Goal: Task Accomplishment & Management: Complete application form

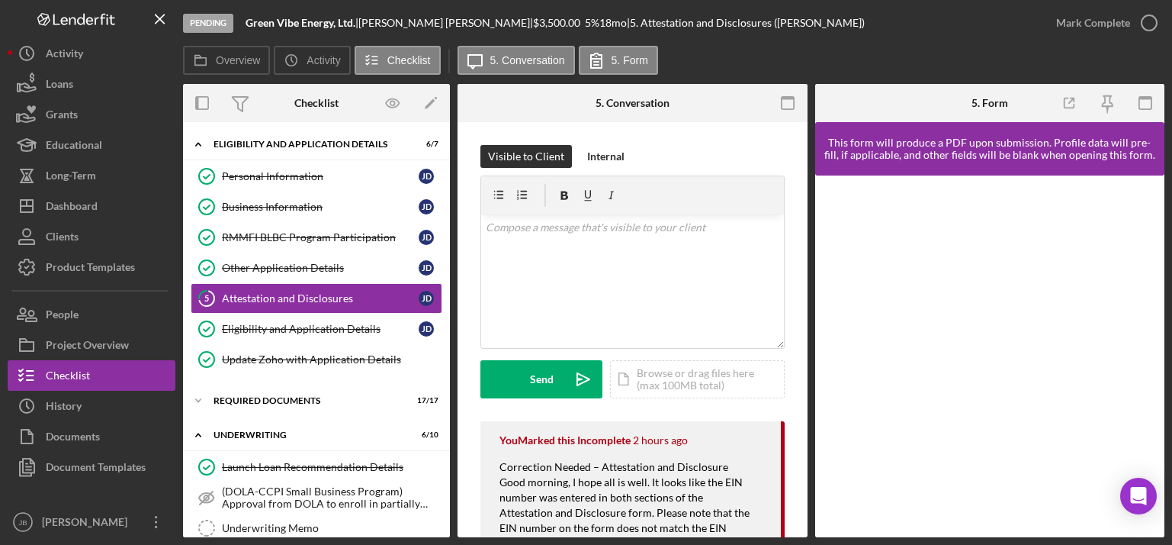
scroll to position [548, 0]
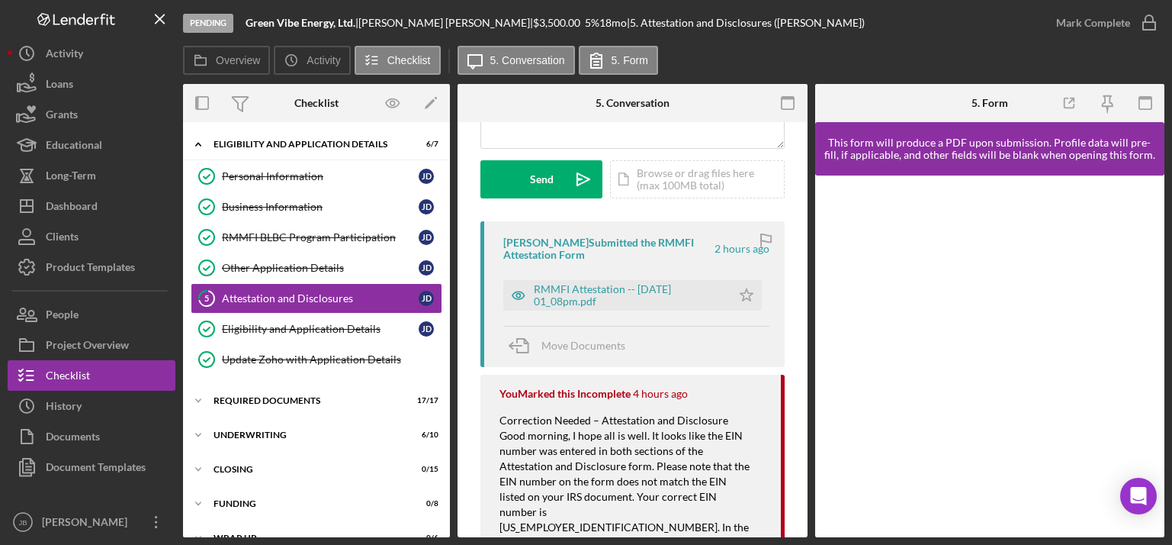
scroll to position [249, 0]
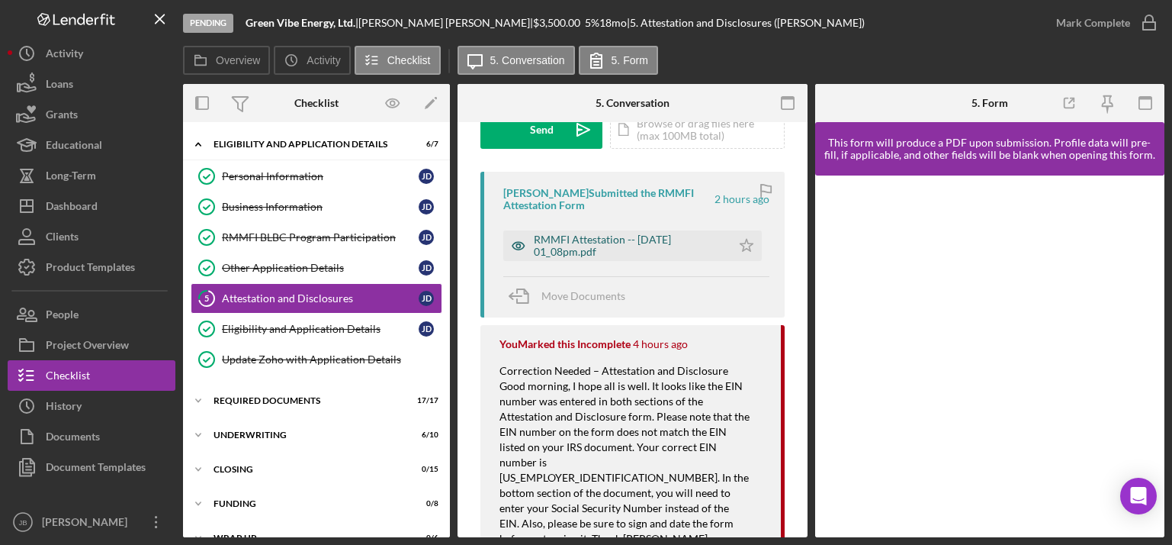
click at [640, 239] on div "RMMFI Attestation -- [DATE] 01_08pm.pdf" at bounding box center [629, 245] width 190 height 24
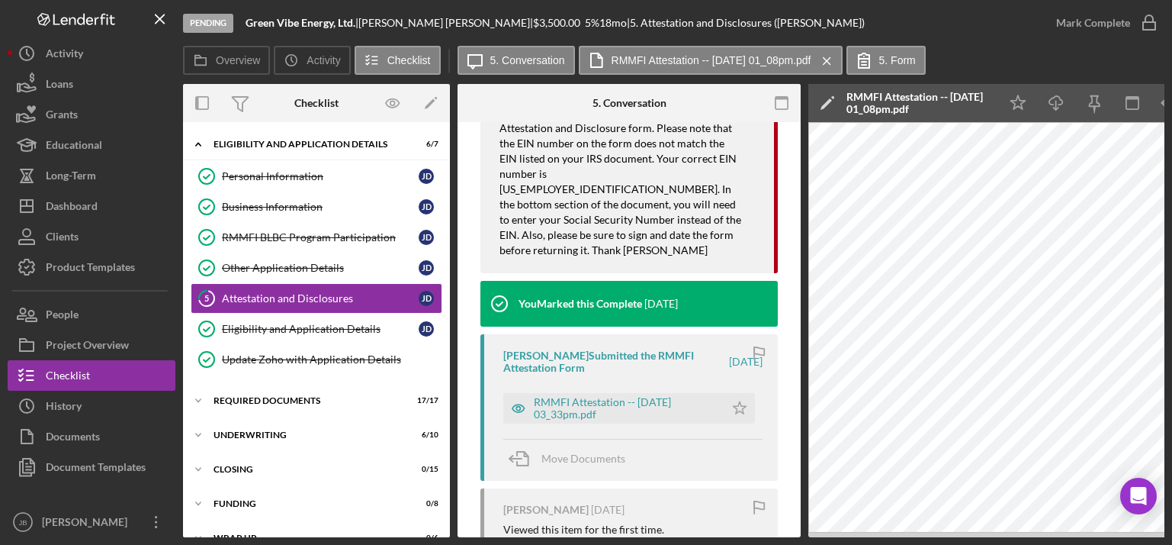
scroll to position [530, 0]
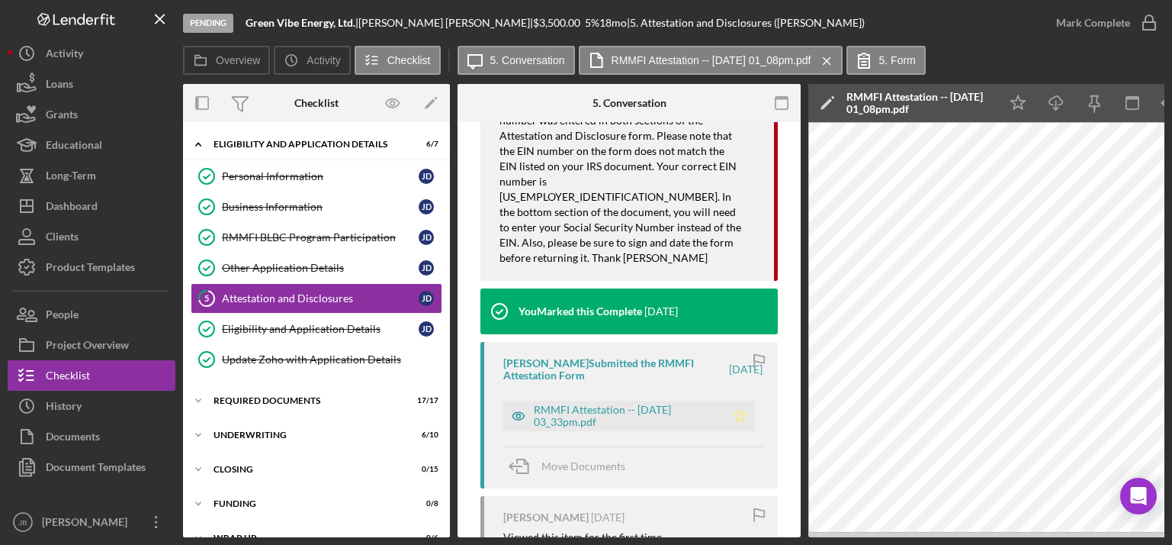
click at [1149, 24] on icon "button" at bounding box center [1149, 23] width 38 height 38
click at [310, 461] on div "Icon/Expander Closing 0 / 15" at bounding box center [316, 469] width 267 height 31
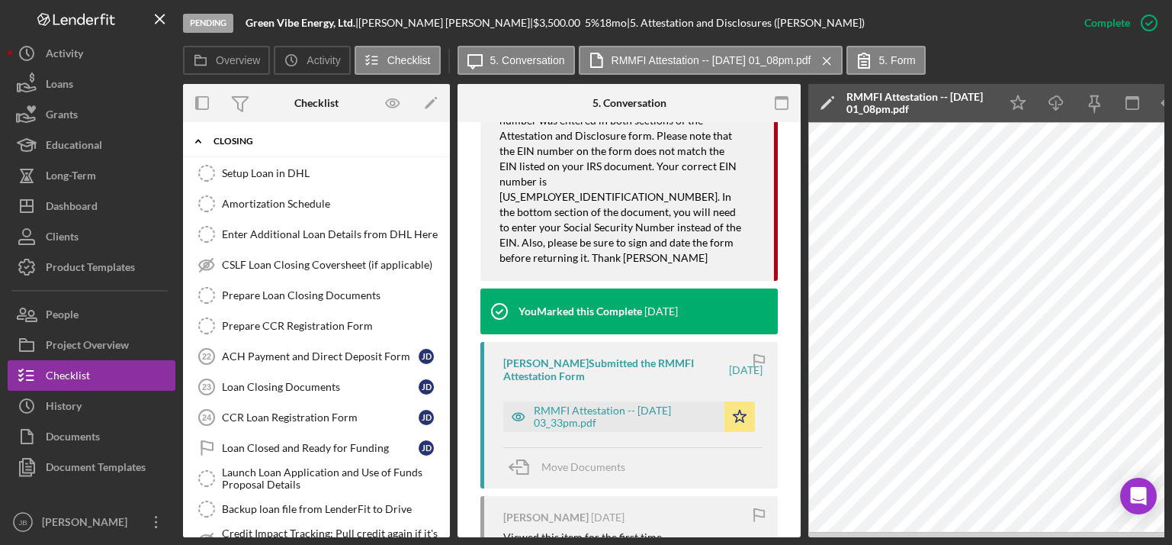
scroll to position [320, 0]
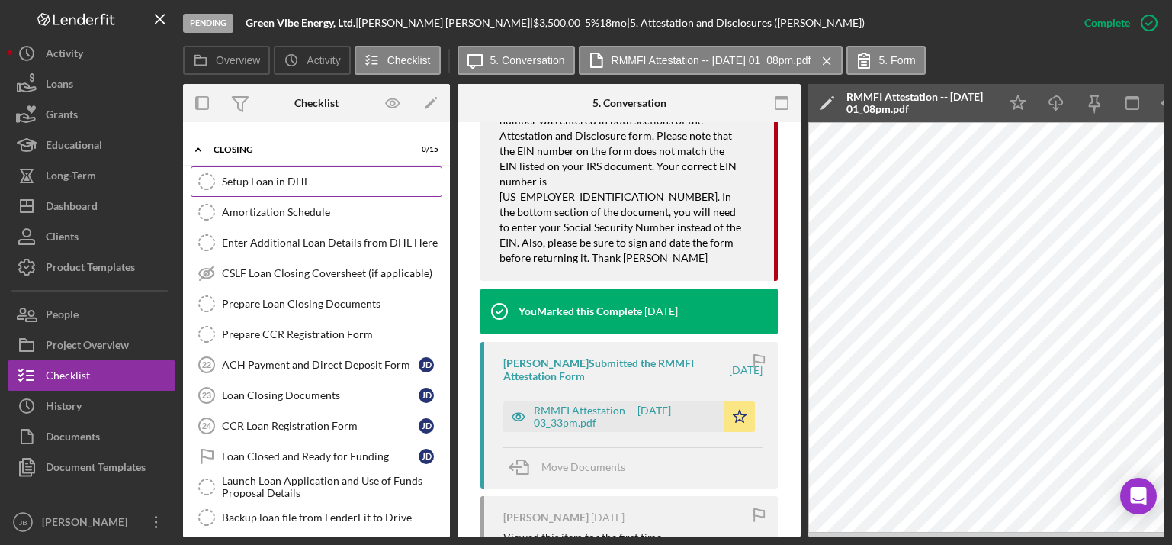
click at [320, 185] on div "Setup Loan in DHL" at bounding box center [332, 181] width 220 height 12
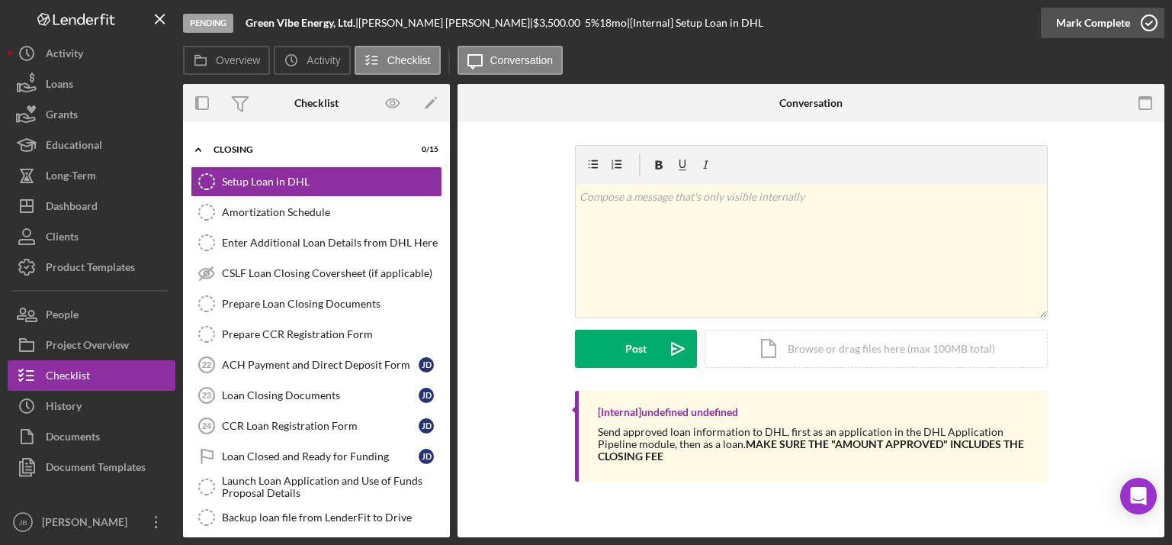
click at [1149, 18] on icon "button" at bounding box center [1149, 23] width 38 height 38
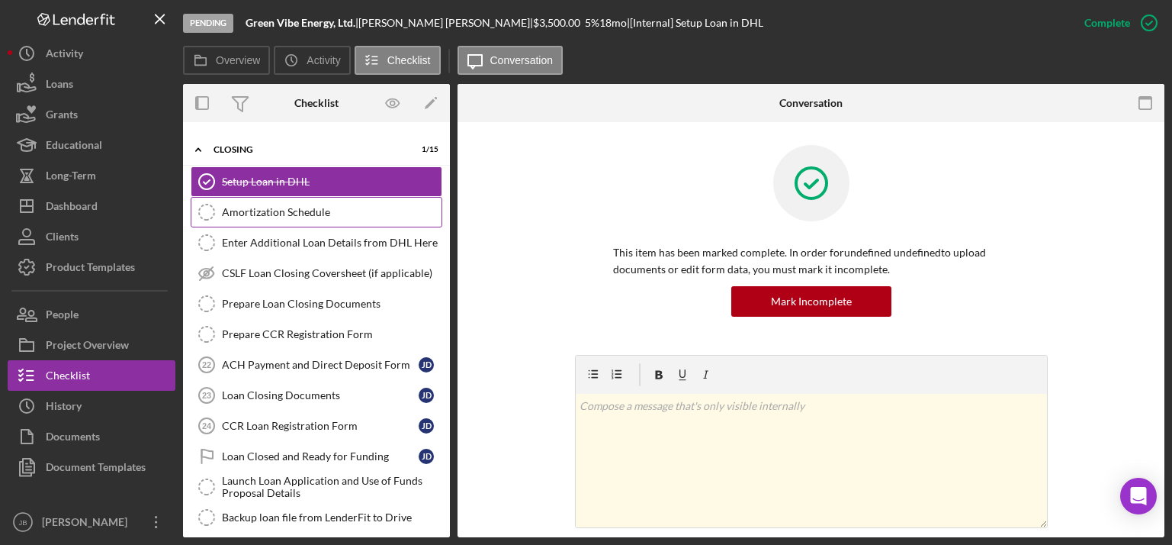
click at [327, 210] on div "Amortization Schedule" at bounding box center [332, 212] width 220 height 12
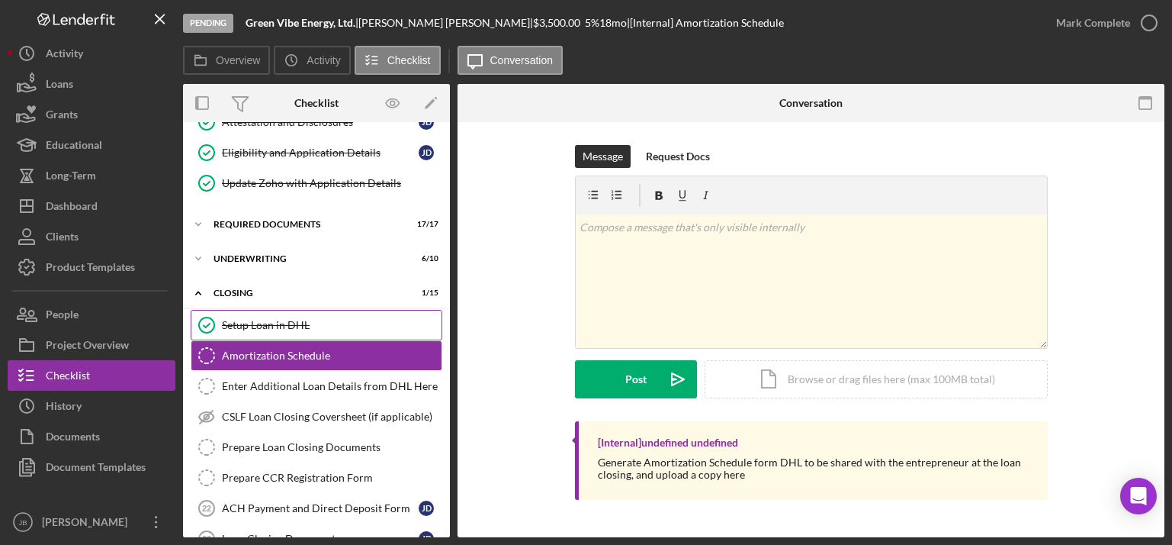
scroll to position [162, 0]
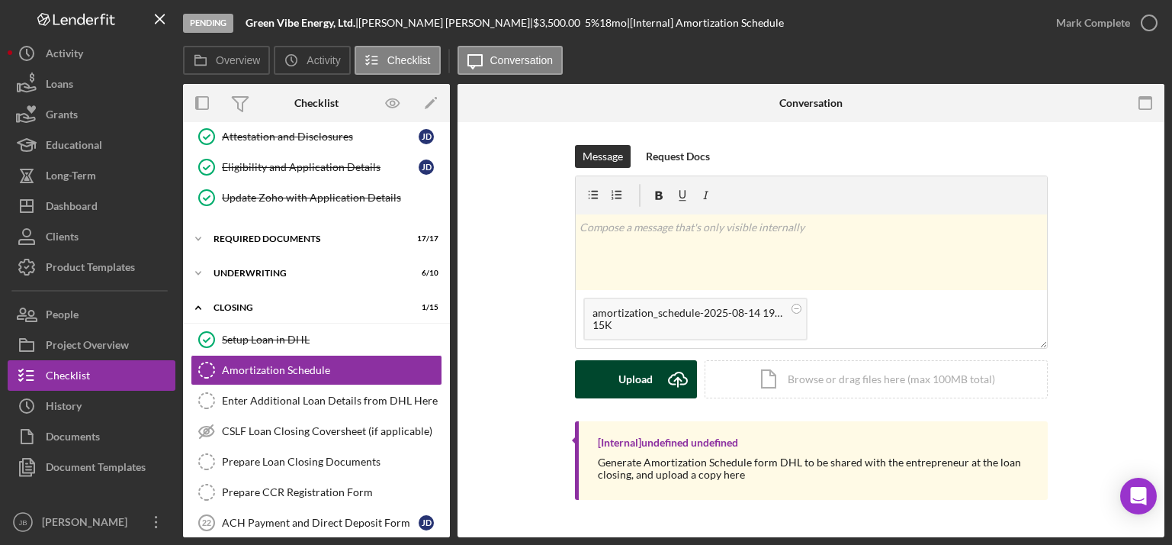
click at [677, 375] on icon "Icon/Upload" at bounding box center [678, 379] width 38 height 38
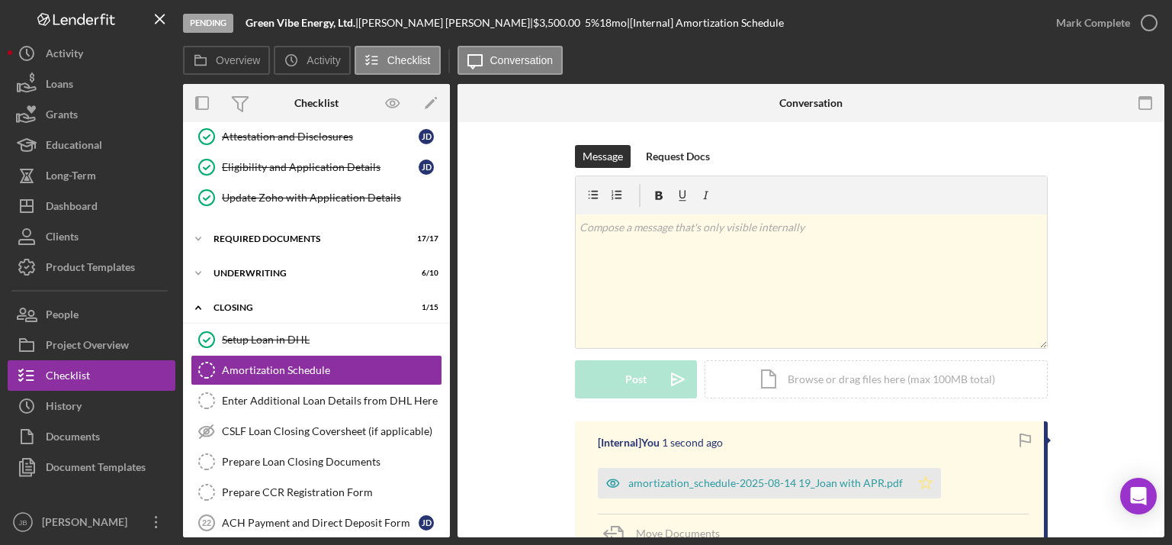
click at [921, 484] on polygon "button" at bounding box center [925, 482] width 13 height 12
click at [1151, 23] on icon "button" at bounding box center [1149, 23] width 38 height 38
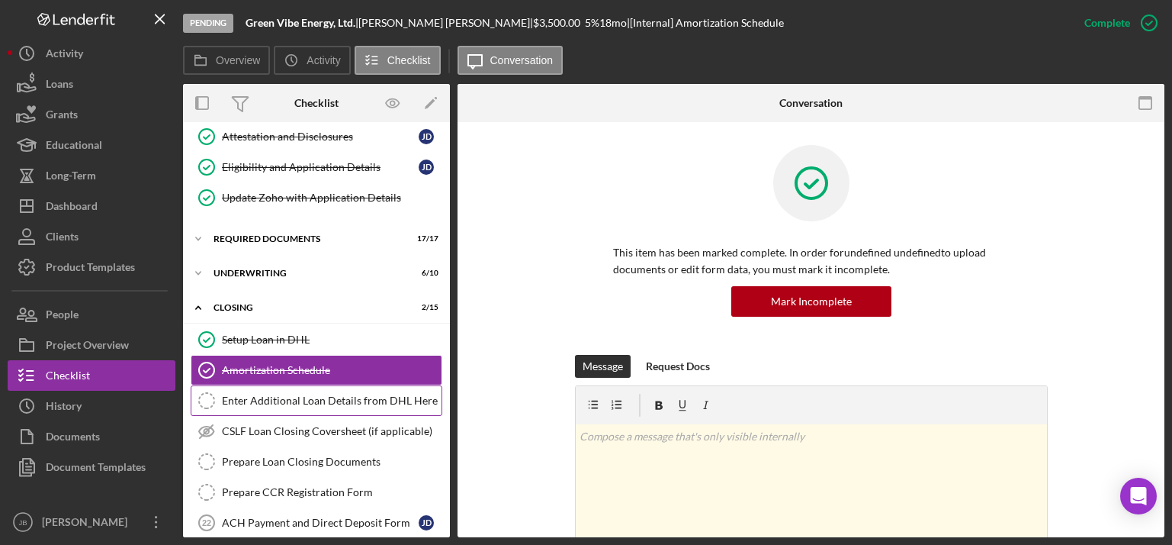
click at [350, 402] on div "Enter Additional Loan Details from DHL Here" at bounding box center [332, 400] width 220 height 12
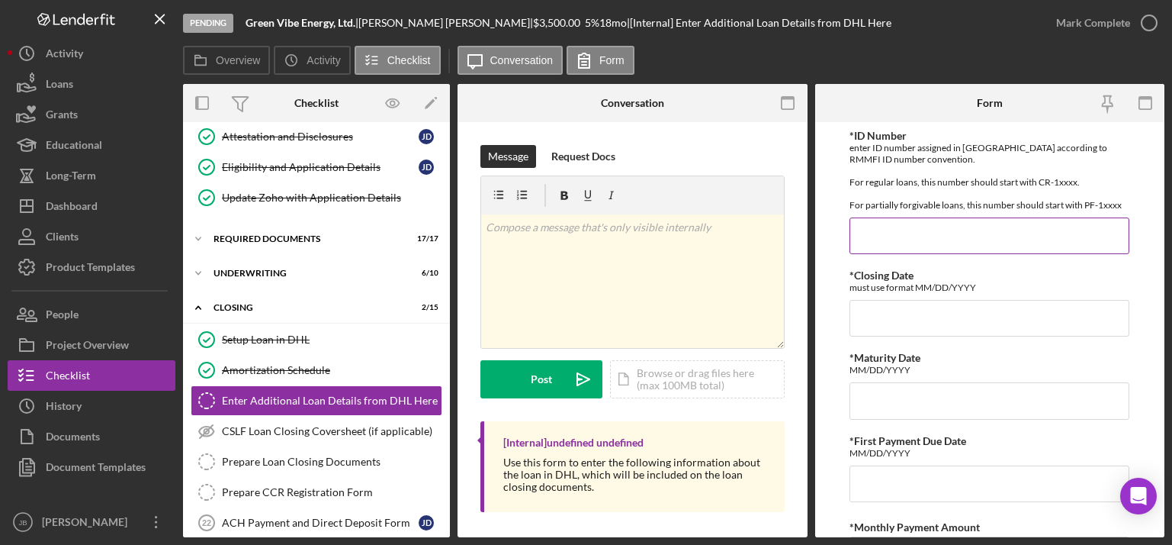
click at [930, 231] on input "*ID Number" at bounding box center [990, 235] width 280 height 37
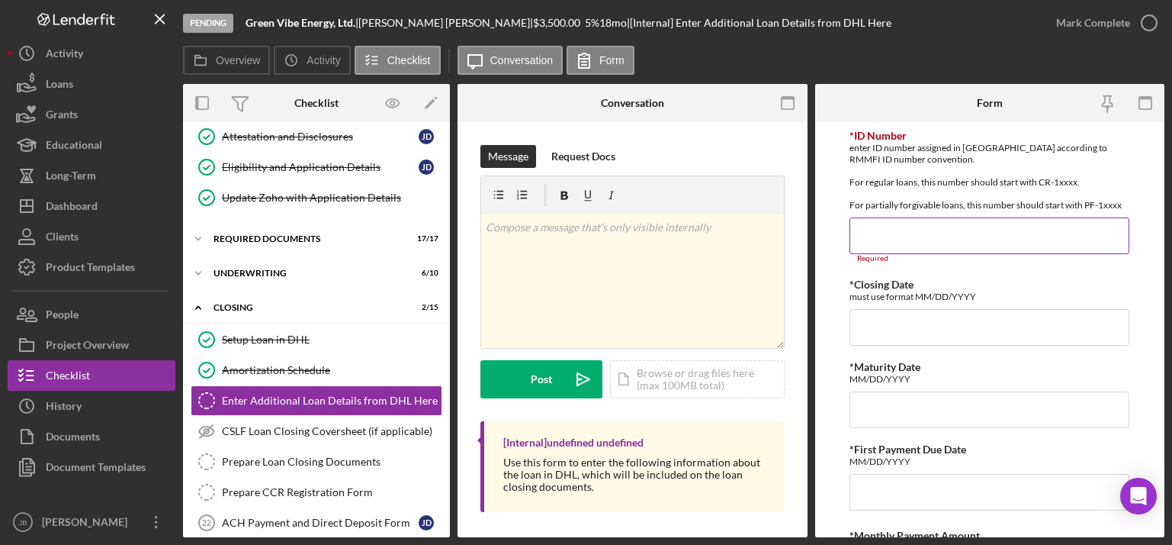
click at [883, 236] on input "*ID Number" at bounding box center [990, 235] width 280 height 37
paste input "CR-10462"
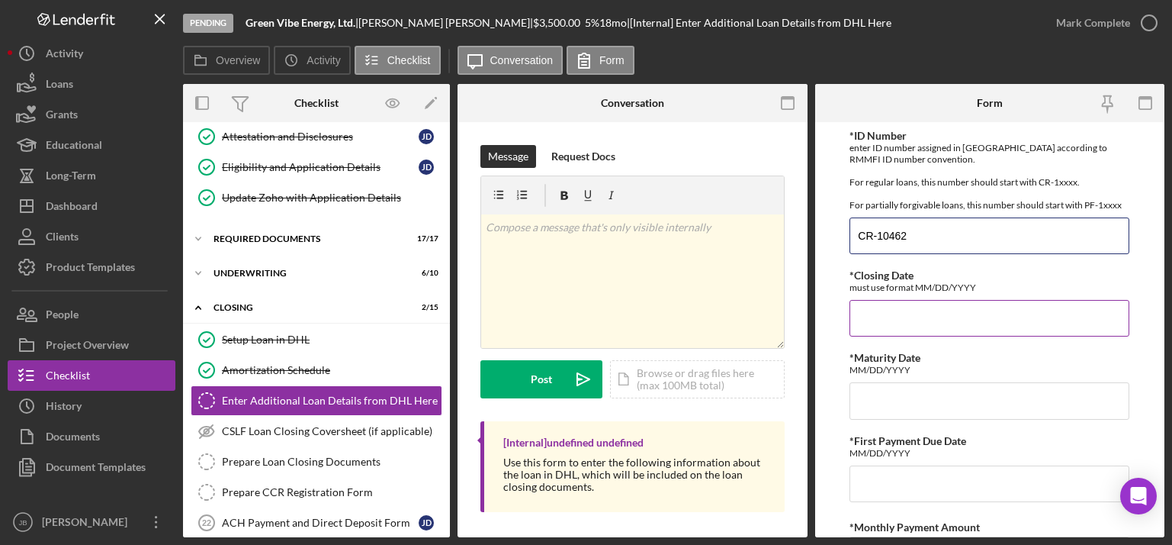
type input "CR-10462"
click at [878, 322] on input "*Closing Date" at bounding box center [990, 318] width 280 height 37
type input "[DATE]"
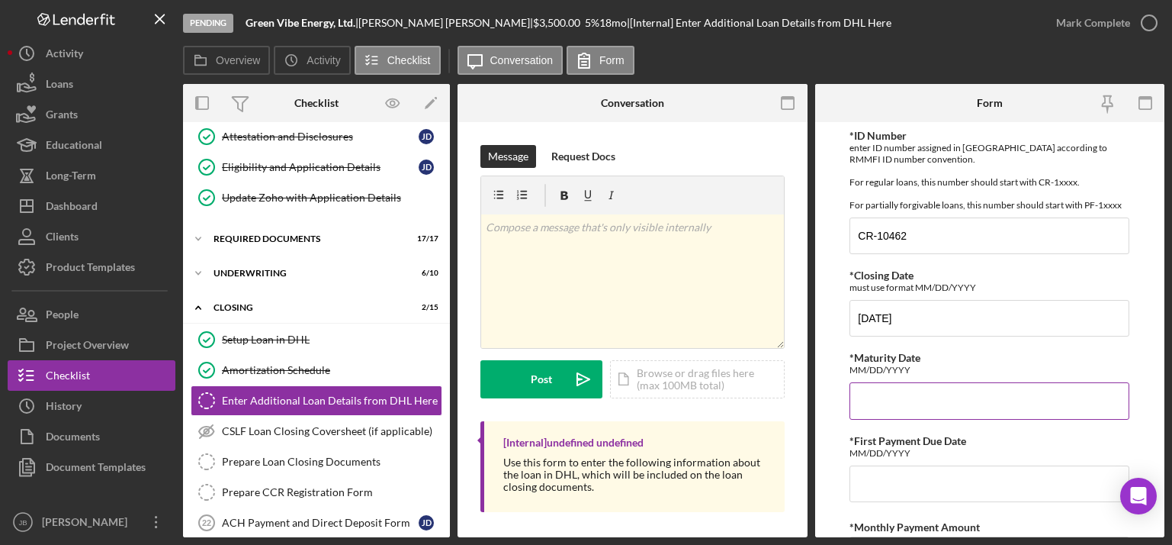
click at [904, 408] on input "*Maturity Date" at bounding box center [990, 400] width 280 height 37
click at [871, 396] on input "*Maturity Date" at bounding box center [990, 400] width 280 height 37
paste input "[DATE]"
type input "[DATE]"
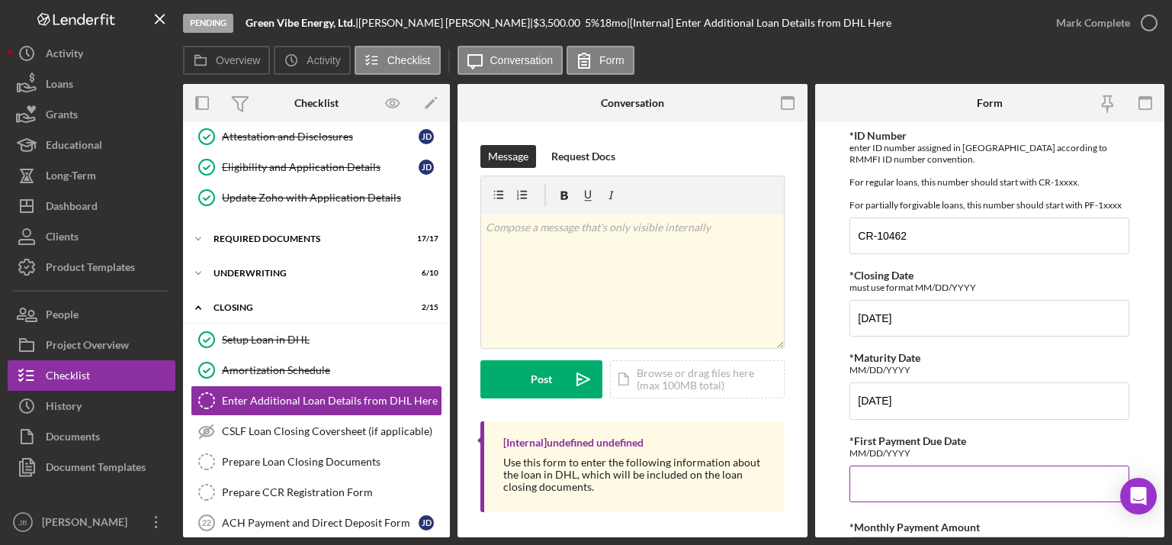
click at [893, 477] on input "*First Payment Due Date" at bounding box center [990, 483] width 280 height 37
click at [878, 473] on input "*First Payment Due Date" at bounding box center [990, 483] width 280 height 37
paste input "[DATE]"
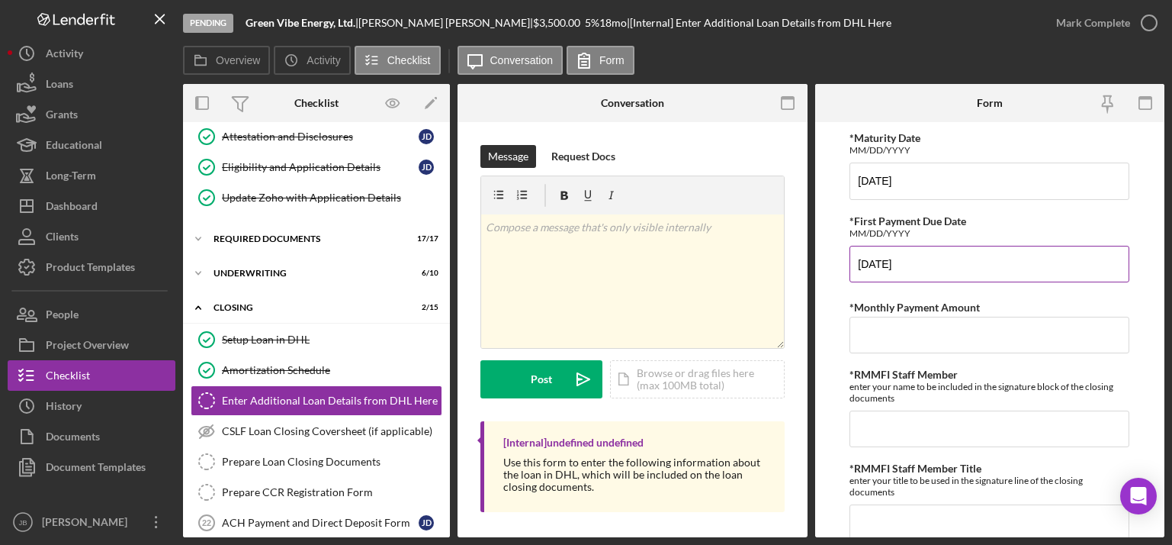
scroll to position [221, 0]
type input "[DATE]"
click at [876, 331] on input "*Monthly Payment Amount" at bounding box center [990, 333] width 280 height 37
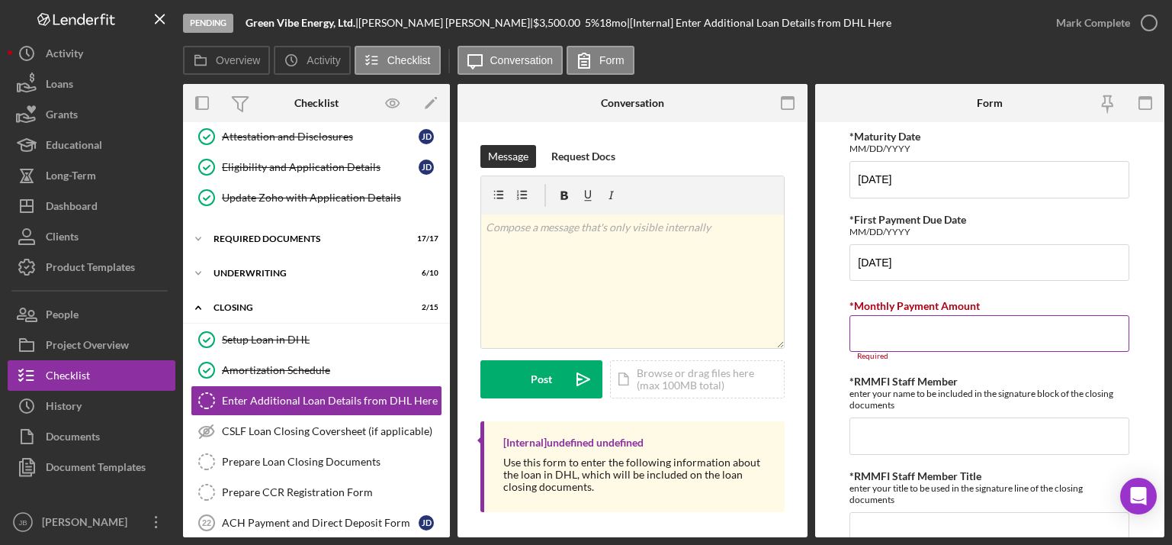
click at [870, 337] on input "*Monthly Payment Amount" at bounding box center [990, 333] width 280 height 37
paste input "$207.40"
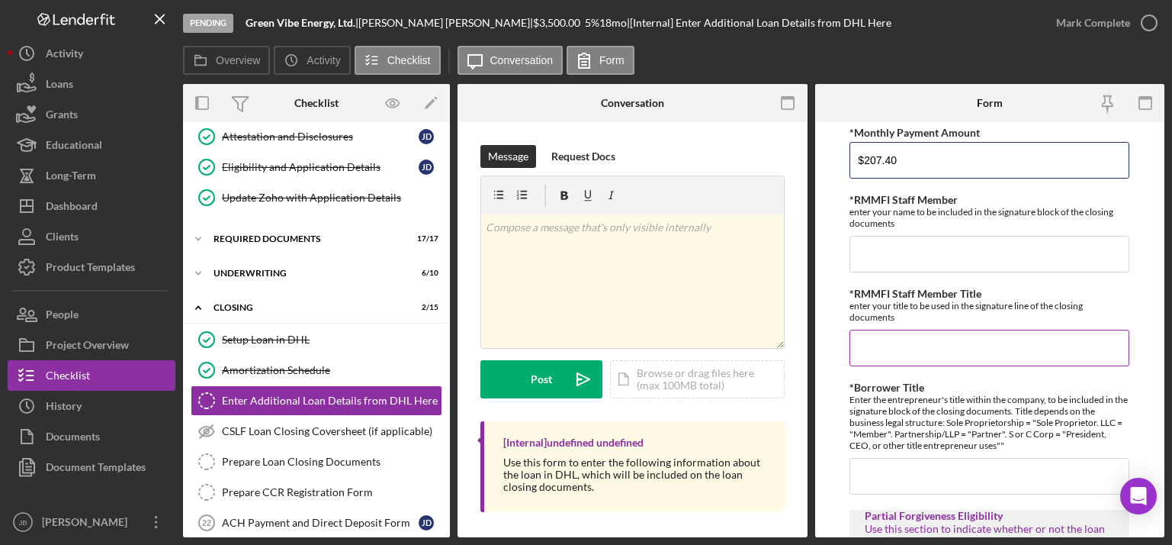
scroll to position [384, 0]
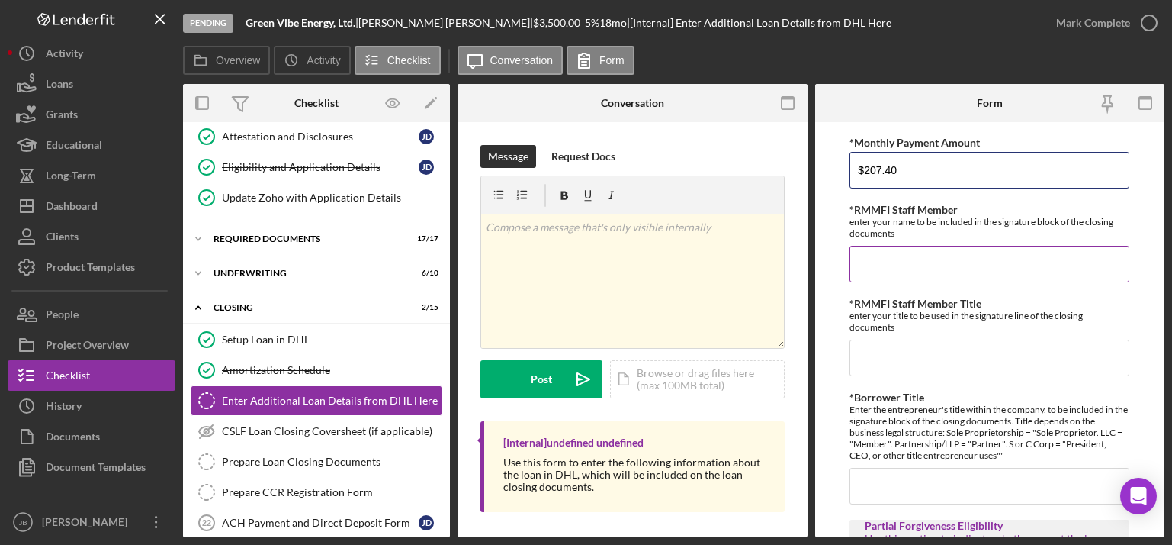
type input "$207.40"
click at [903, 262] on input "*RMMFI Staff Member" at bounding box center [990, 264] width 280 height 37
type input "[PERSON_NAME]"
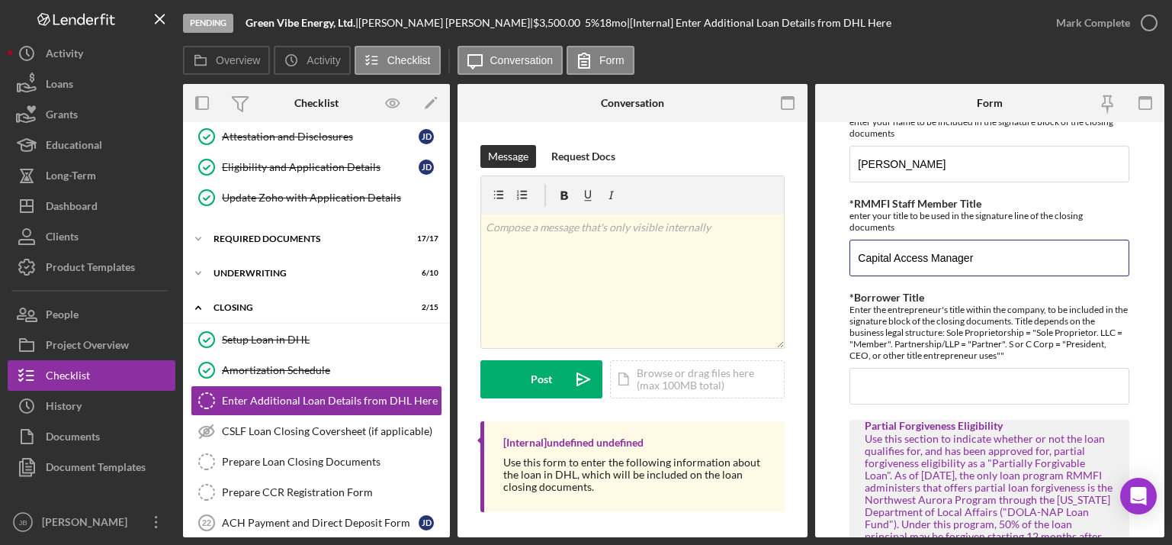
scroll to position [489, 0]
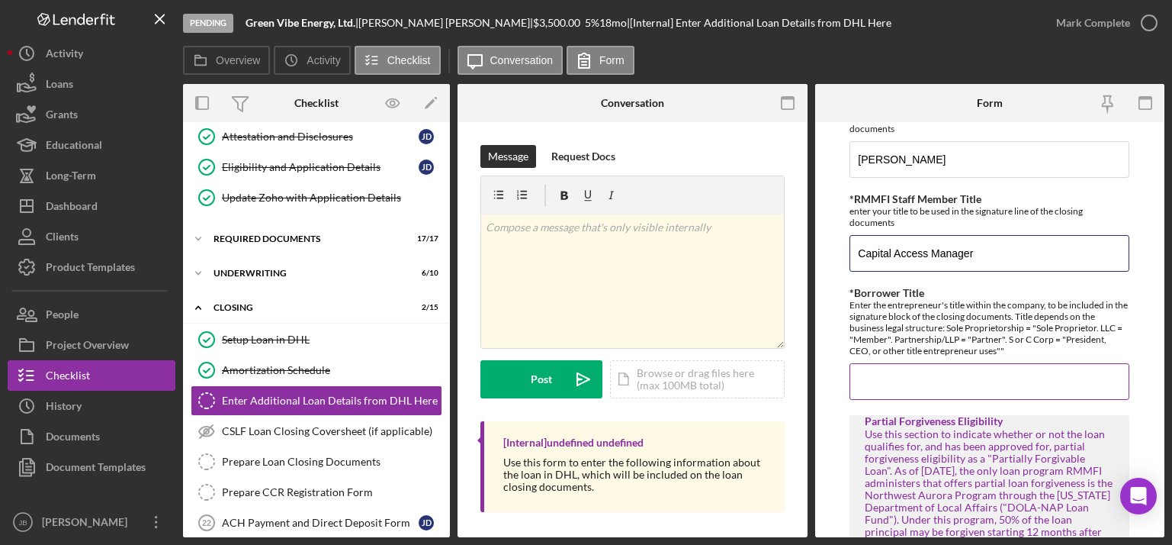
type input "Capital Access Manager"
click at [879, 388] on input "*Borrower Title" at bounding box center [990, 381] width 280 height 37
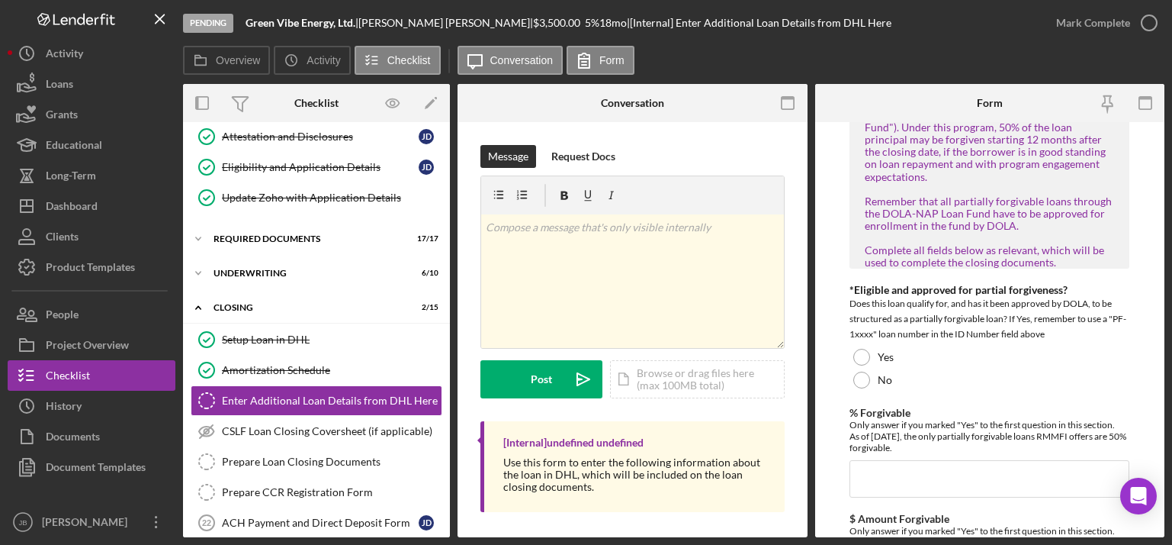
scroll to position [882, 0]
type input "Member"
click at [867, 378] on div at bounding box center [861, 379] width 17 height 17
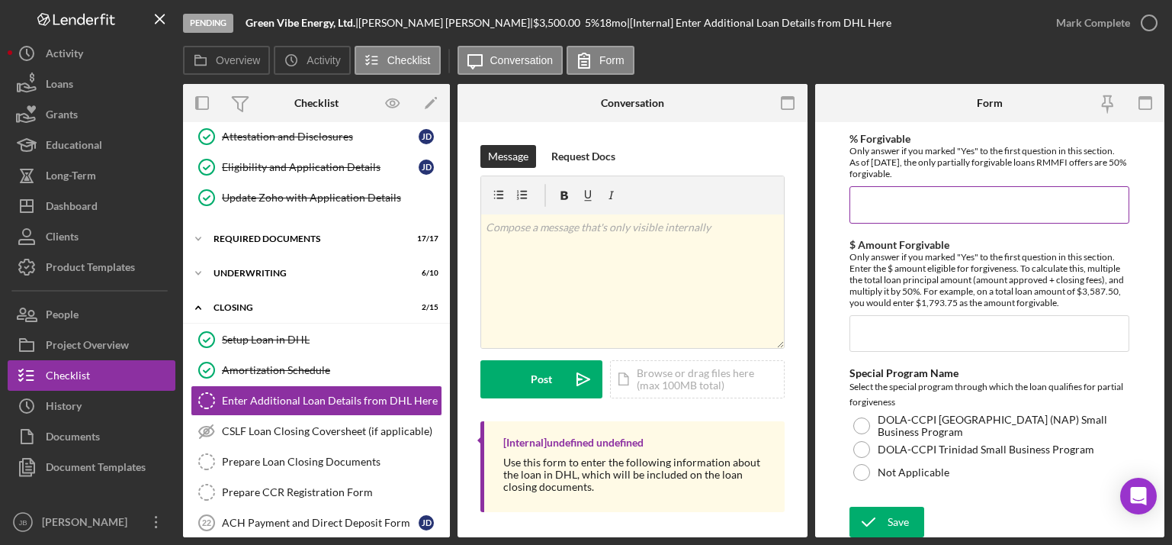
scroll to position [1157, 0]
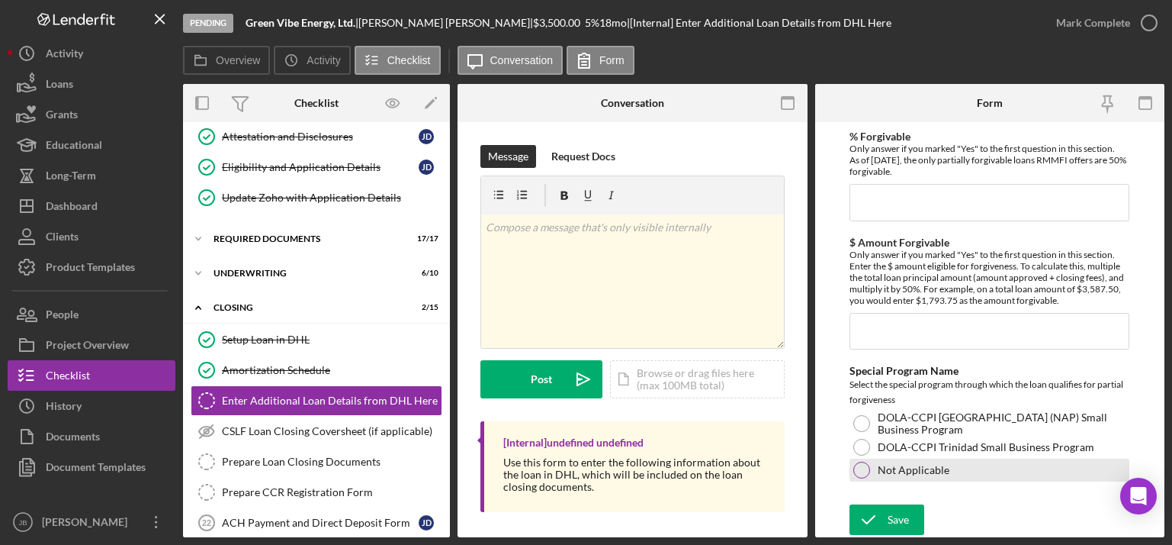
click at [861, 470] on div at bounding box center [861, 469] width 17 height 17
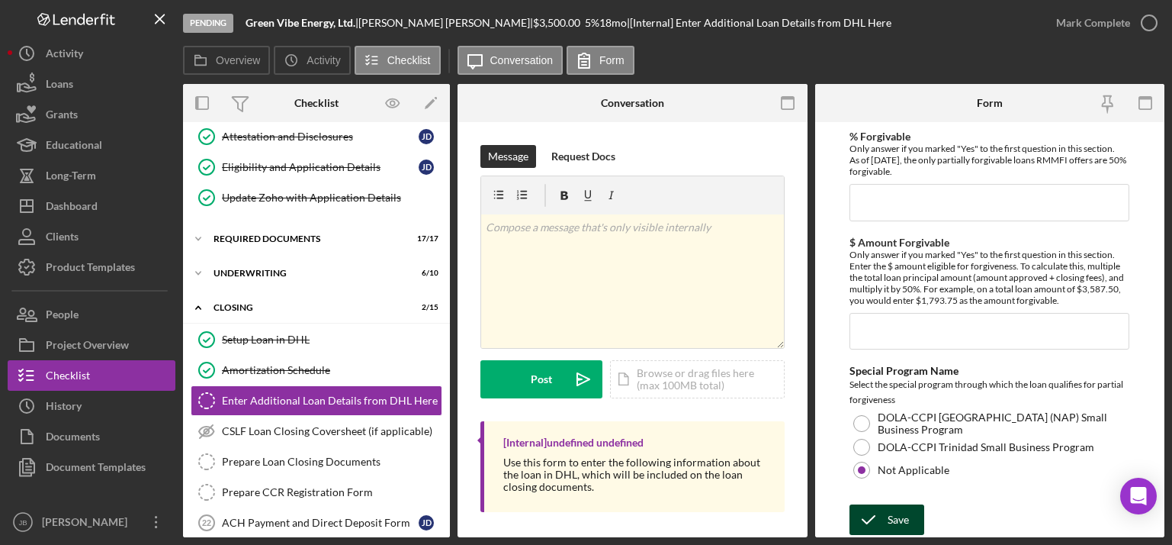
click at [878, 515] on icon "submit" at bounding box center [869, 519] width 38 height 38
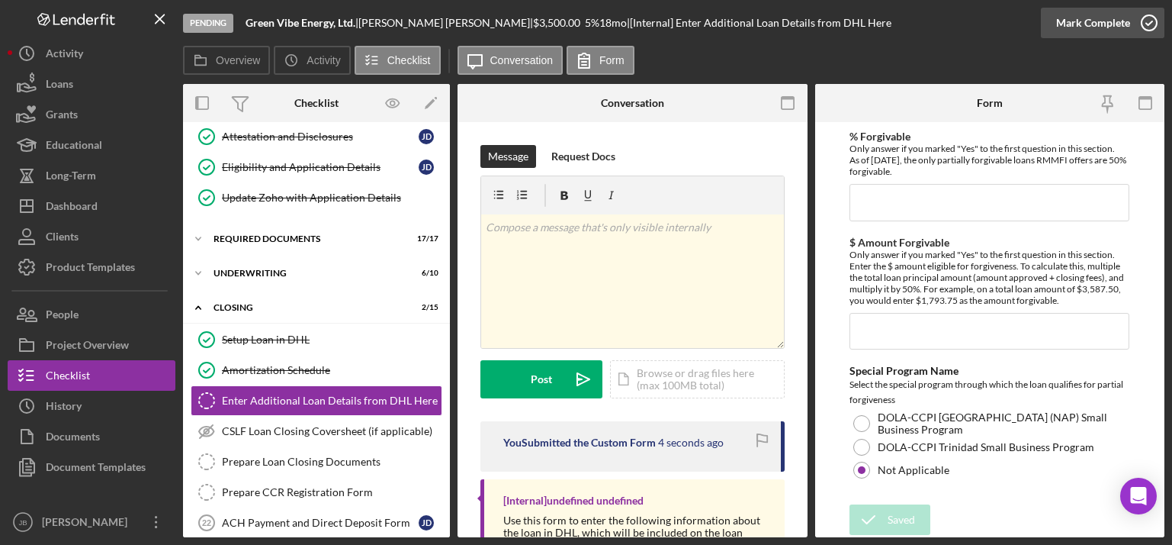
click at [1152, 26] on icon "button" at bounding box center [1149, 23] width 38 height 38
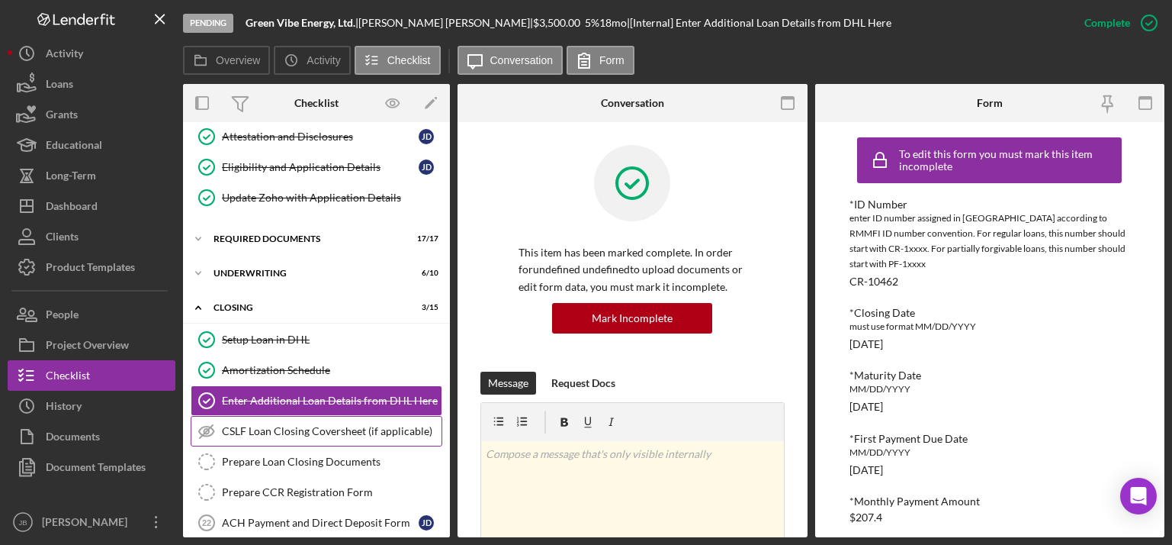
click at [390, 435] on div "CSLF Loan Closing Coversheet (if applicable)" at bounding box center [332, 431] width 220 height 12
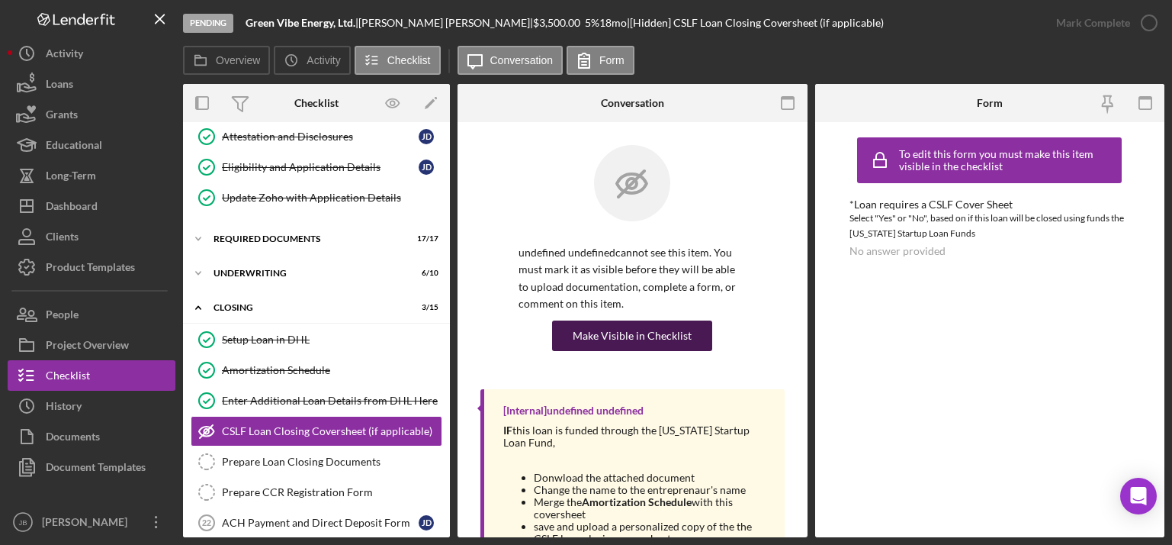
click at [653, 333] on div "Make Visible in Checklist" at bounding box center [632, 335] width 119 height 31
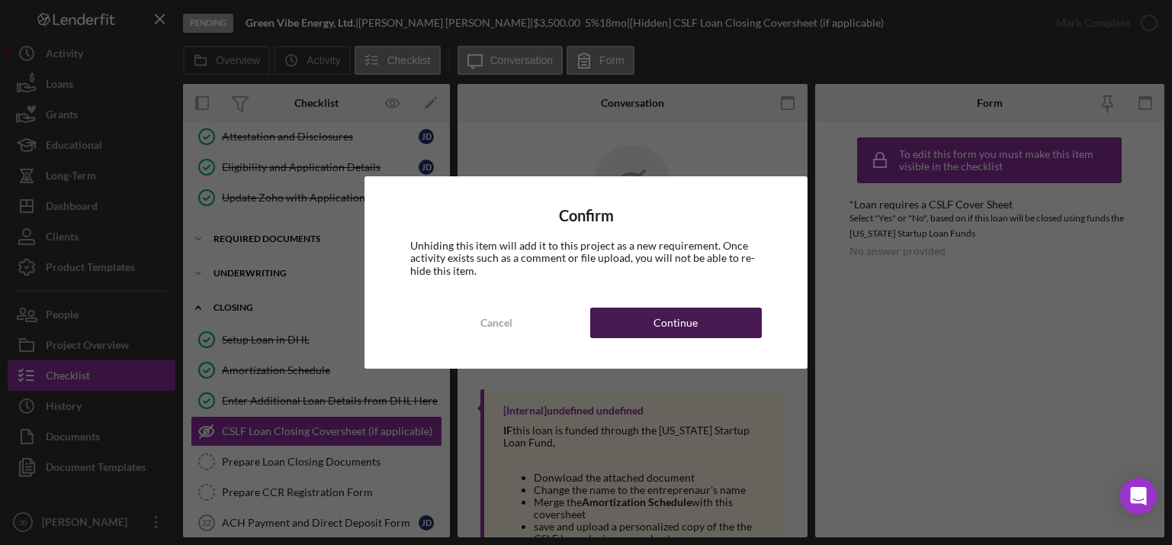
click at [673, 319] on div "Continue" at bounding box center [676, 322] width 44 height 31
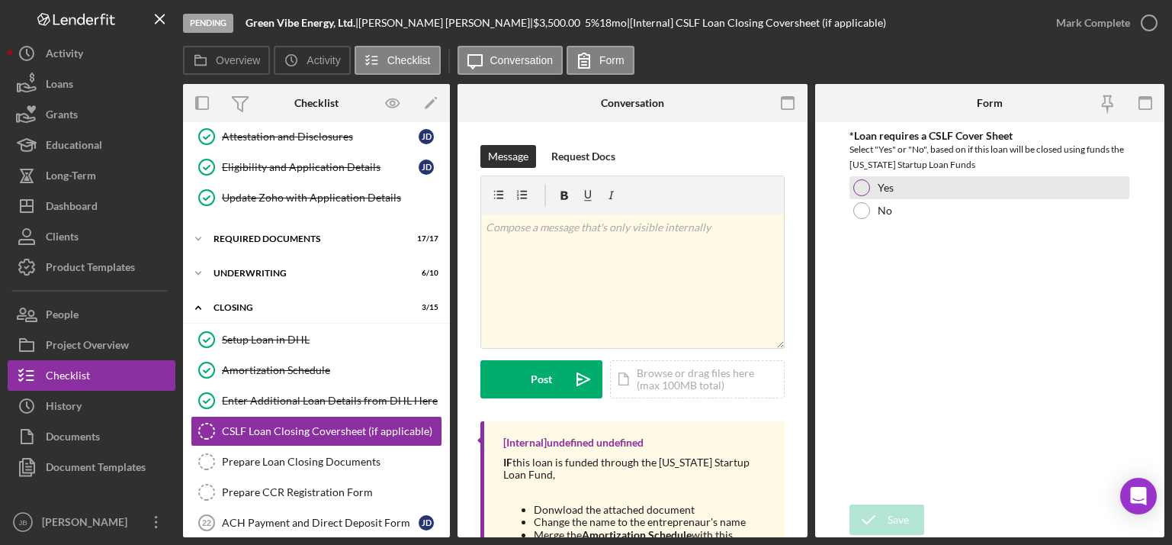
click at [858, 186] on div at bounding box center [861, 187] width 17 height 17
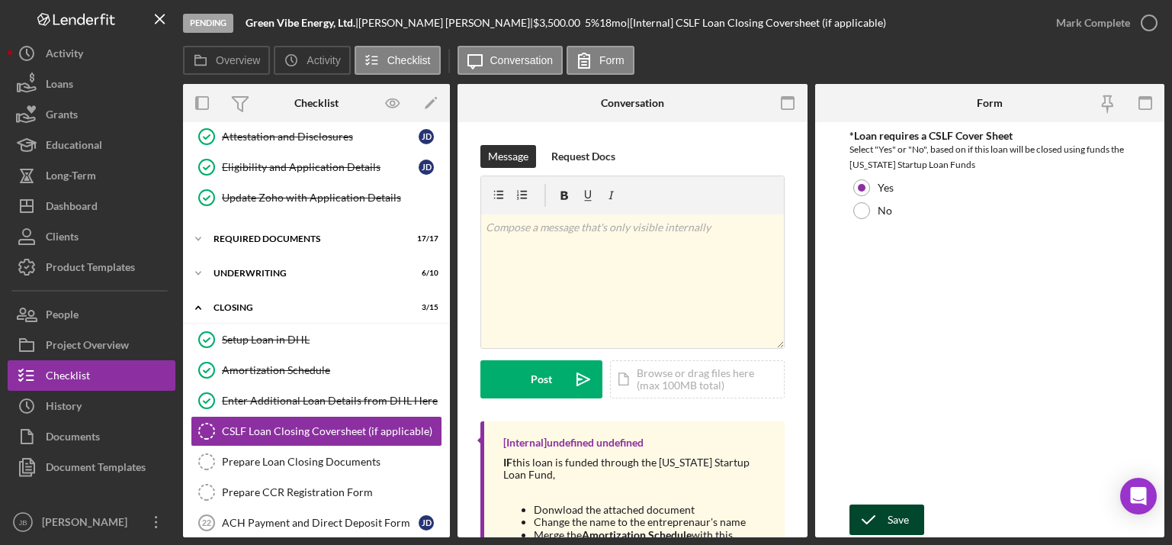
click at [897, 513] on div "Save" at bounding box center [898, 519] width 21 height 31
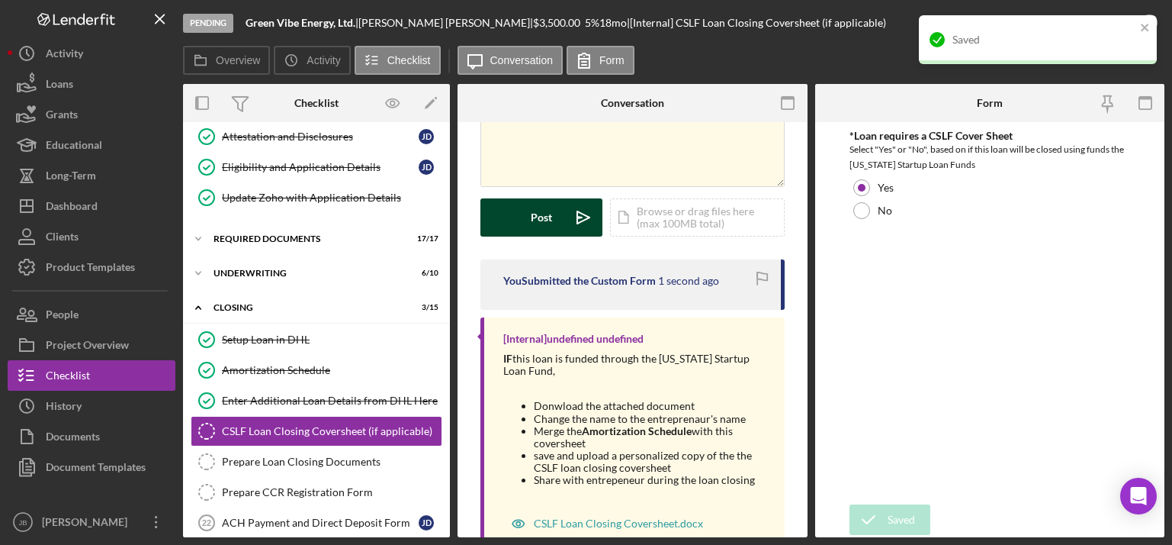
scroll to position [209, 0]
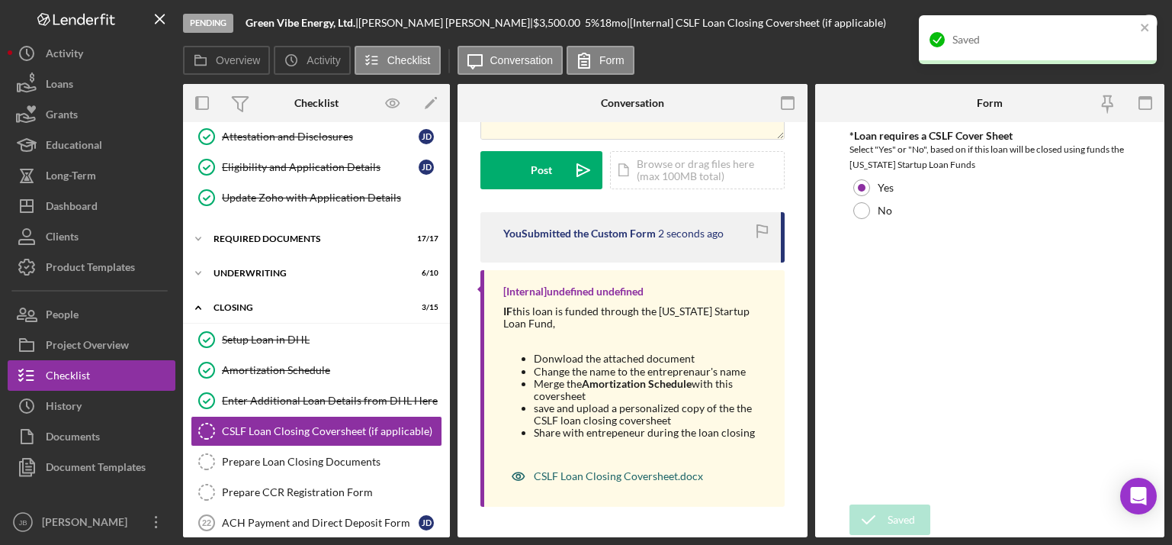
click at [593, 479] on div "CSLF Loan Closing Coversheet.docx" at bounding box center [618, 476] width 169 height 12
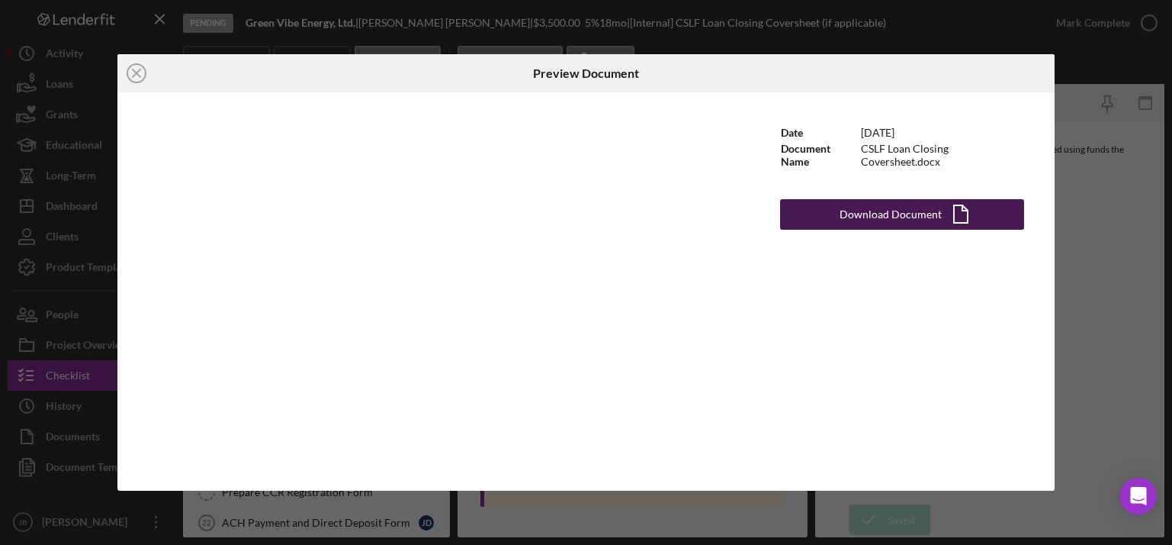
click at [829, 217] on button "Download Document Icon/Document" at bounding box center [902, 214] width 244 height 31
click at [138, 73] on icon "Icon/Close" at bounding box center [136, 73] width 38 height 38
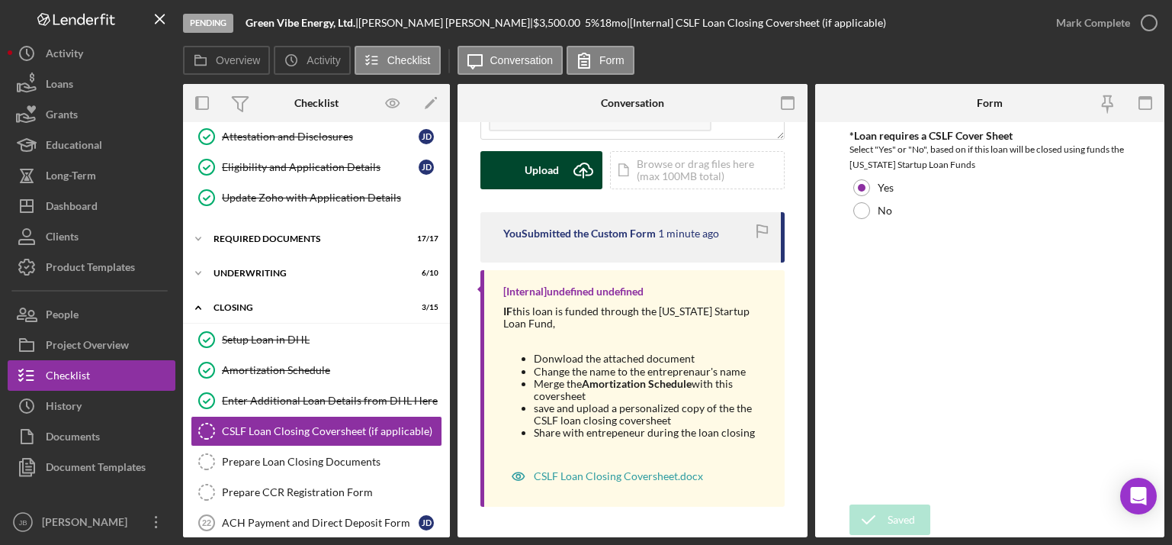
click at [585, 171] on icon "Icon/Upload" at bounding box center [583, 170] width 38 height 38
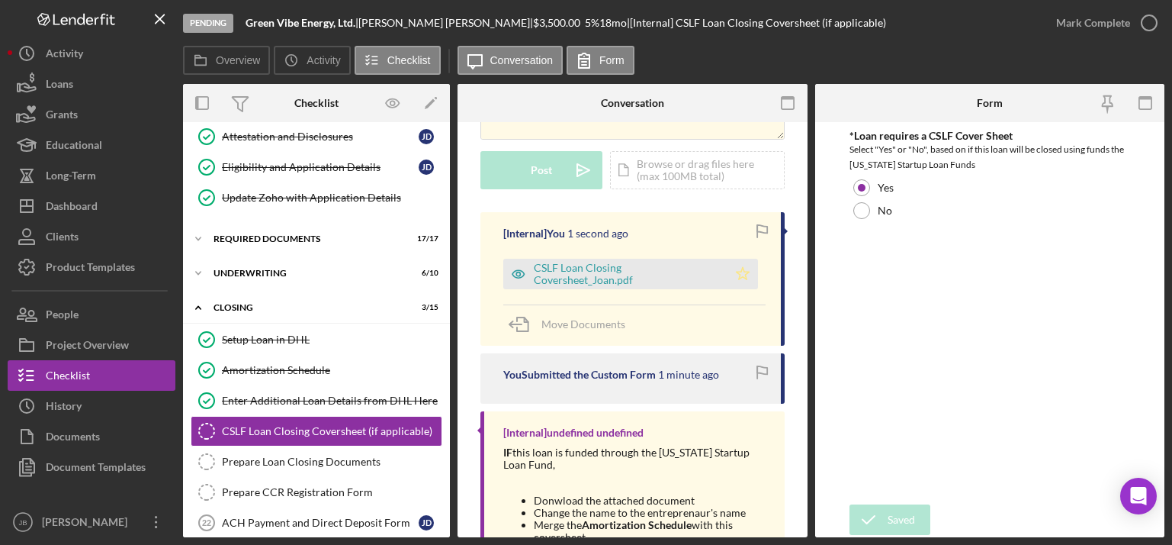
click at [741, 272] on icon "Icon/Star" at bounding box center [743, 274] width 31 height 31
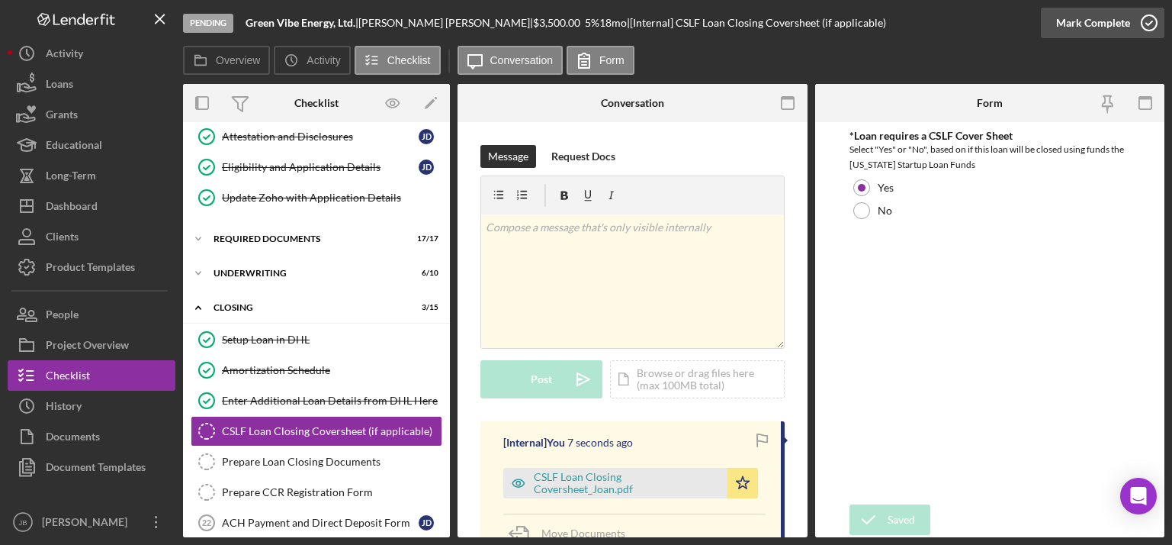
click at [1149, 23] on icon "button" at bounding box center [1149, 23] width 38 height 38
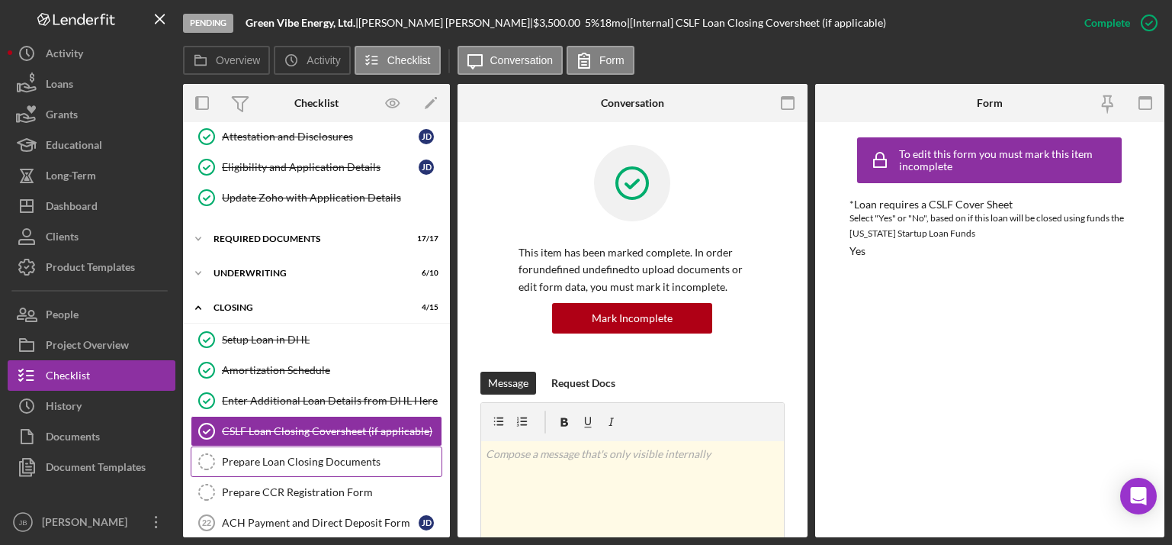
click at [326, 464] on div "Prepare Loan Closing Documents" at bounding box center [332, 461] width 220 height 12
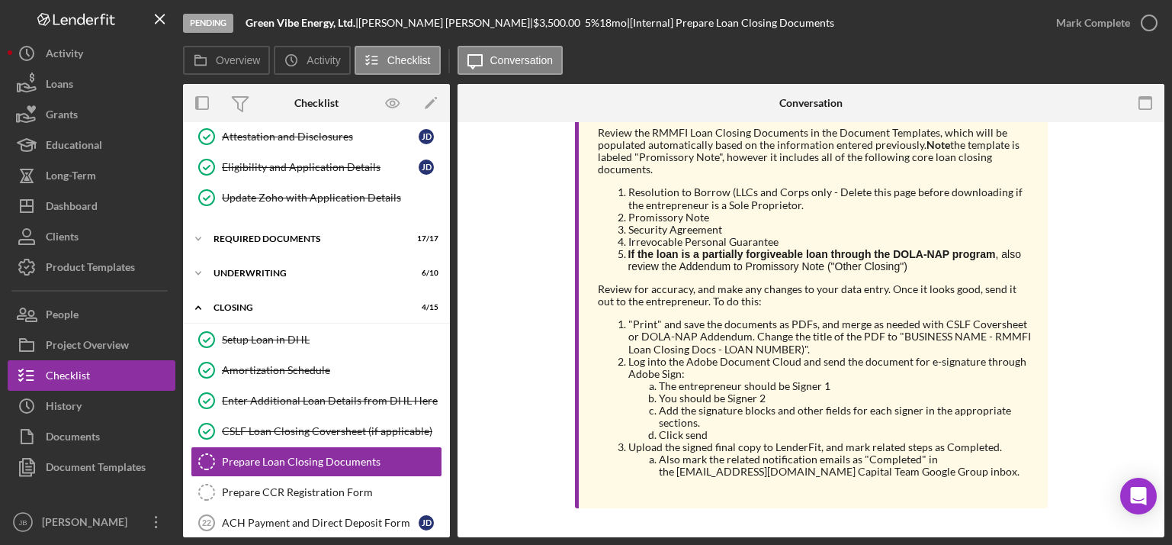
scroll to position [331, 0]
drag, startPoint x: 251, startPoint y: 23, endPoint x: 362, endPoint y: 24, distance: 110.6
click at [358, 24] on div "Green Vibe Energy, Ltd. |" at bounding box center [302, 23] width 113 height 12
copy b "Green Vibe Energy, Ltd."
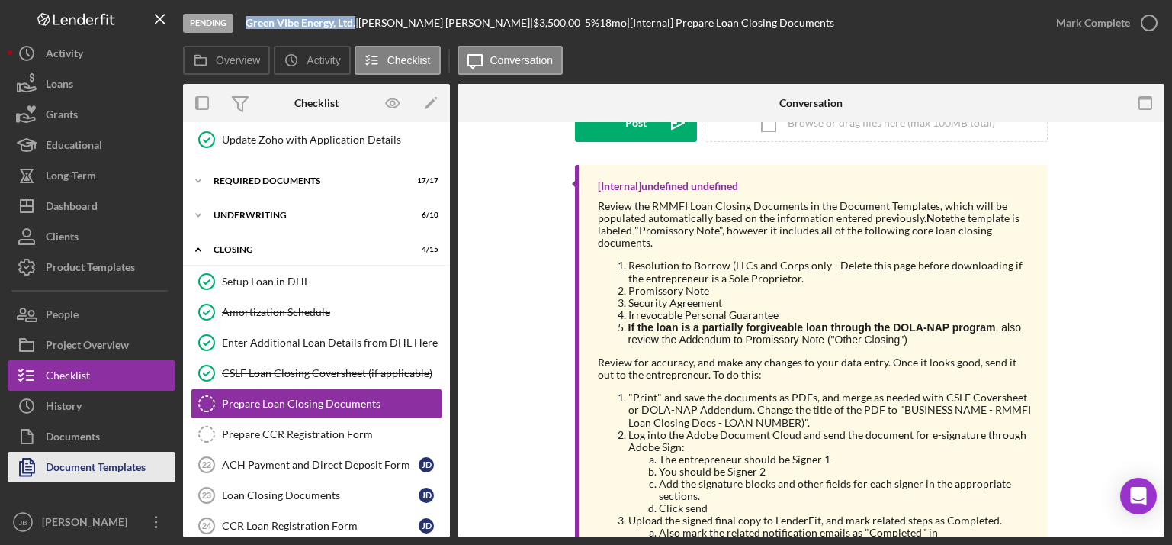
scroll to position [246, 0]
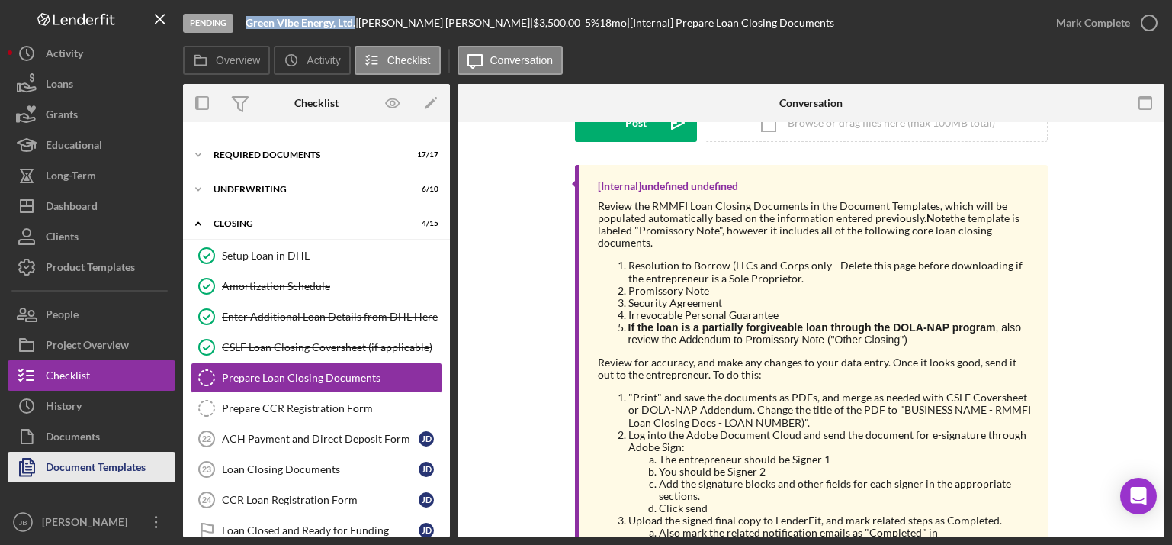
click at [143, 468] on div "Document Templates" at bounding box center [96, 469] width 100 height 34
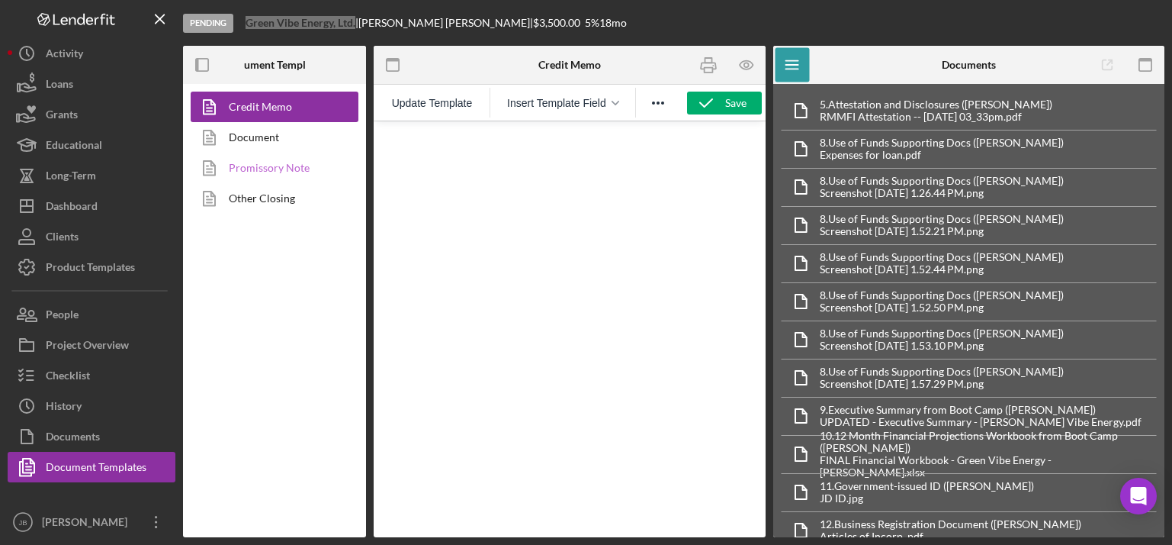
click at [281, 166] on link "Promissory Note" at bounding box center [271, 168] width 160 height 31
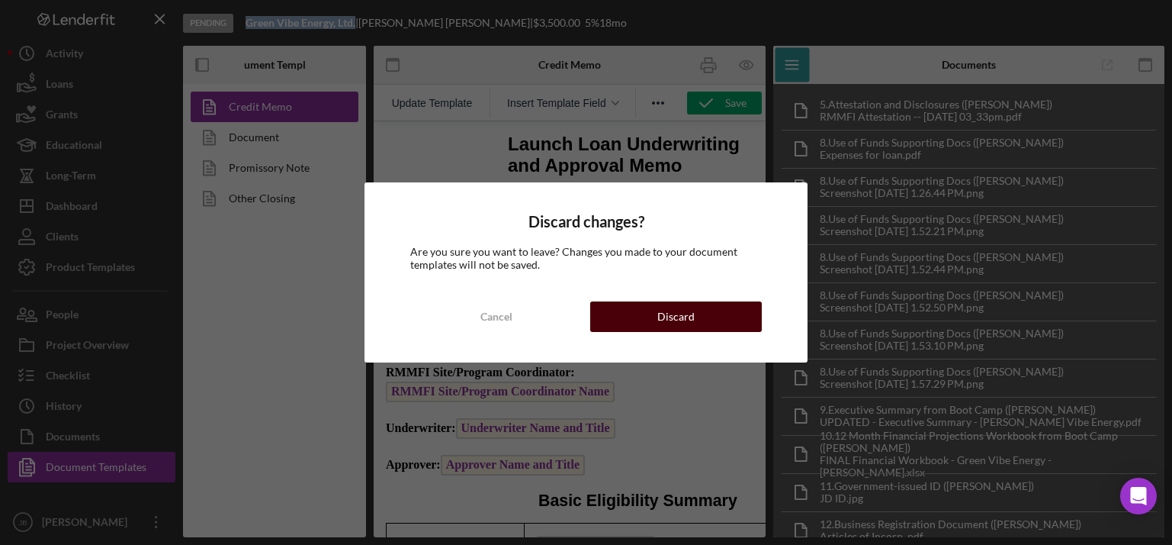
click at [694, 317] on button "Discard" at bounding box center [676, 316] width 172 height 31
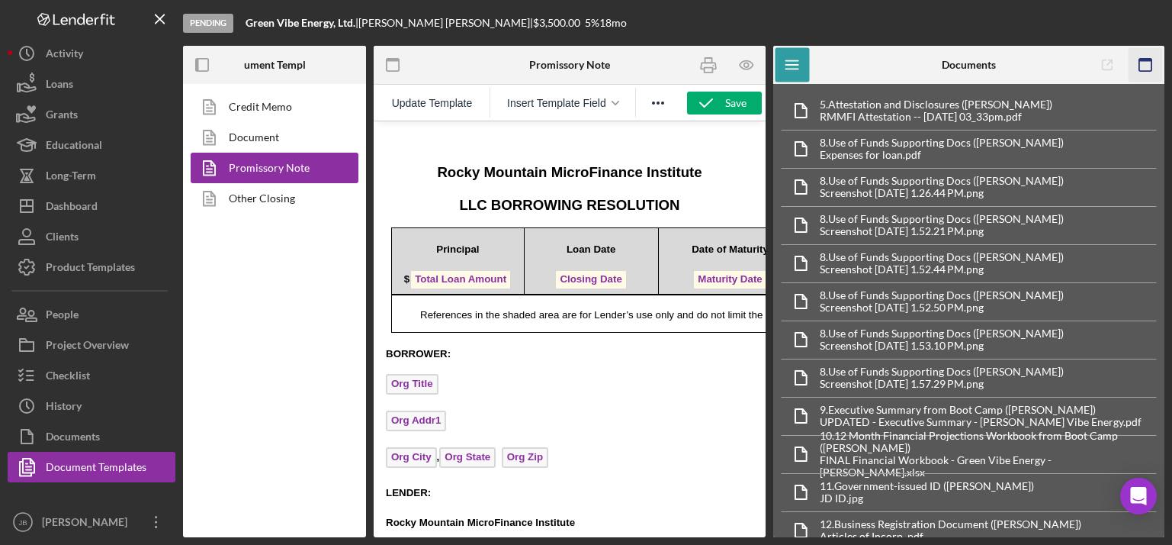
click at [1147, 65] on icon "button" at bounding box center [1146, 65] width 34 height 34
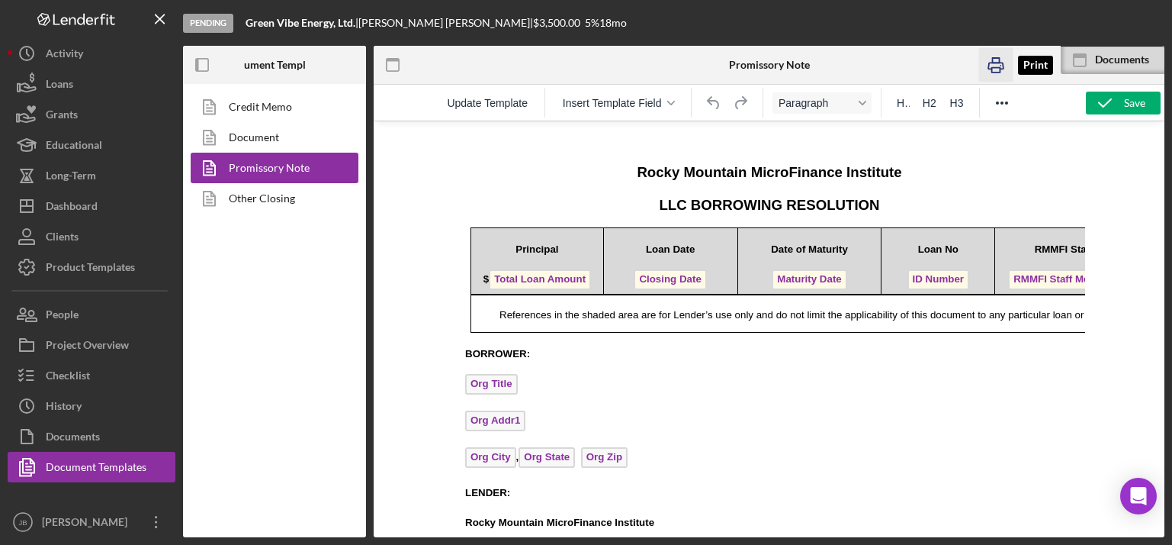
drag, startPoint x: 991, startPoint y: 69, endPoint x: 223, endPoint y: 86, distance: 768.2
click at [991, 69] on icon "button" at bounding box center [996, 65] width 34 height 34
click at [996, 63] on icon "button" at bounding box center [995, 66] width 15 height 6
